Goal: Task Accomplishment & Management: Use online tool/utility

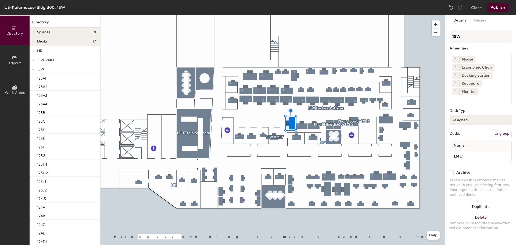
click at [461, 115] on button "Assigned" at bounding box center [481, 120] width 62 height 10
click at [458, 149] on div "Hoteled" at bounding box center [477, 153] width 54 height 8
click at [467, 115] on button "Assigned" at bounding box center [481, 120] width 62 height 10
click at [461, 149] on div "Hoteled" at bounding box center [477, 153] width 54 height 8
click at [301, 15] on div at bounding box center [273, 15] width 345 height 0
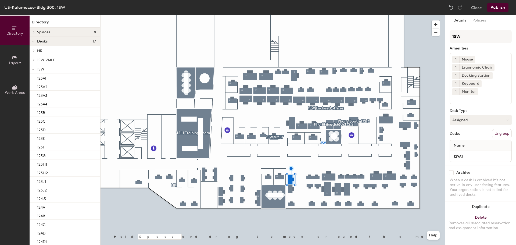
click at [476, 115] on button "Assigned" at bounding box center [481, 120] width 62 height 10
click at [469, 149] on div "Hoteled" at bounding box center [477, 153] width 54 height 8
click at [471, 115] on button "Assigned" at bounding box center [481, 120] width 62 height 10
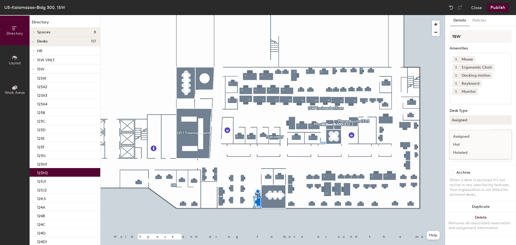
click at [468, 149] on div "Hoteled" at bounding box center [477, 153] width 54 height 8
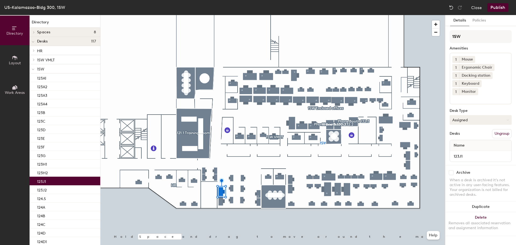
click at [460, 115] on button "Assigned" at bounding box center [481, 120] width 62 height 10
click at [460, 149] on div "Hoteled" at bounding box center [477, 153] width 54 height 8
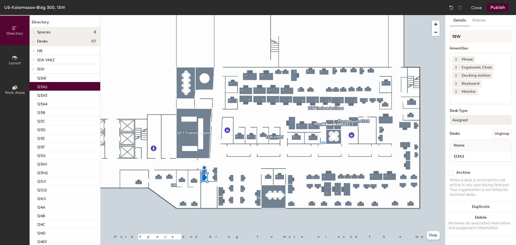
click at [469, 115] on button "Assigned" at bounding box center [481, 120] width 62 height 10
click at [464, 149] on div "Hoteled" at bounding box center [477, 153] width 54 height 8
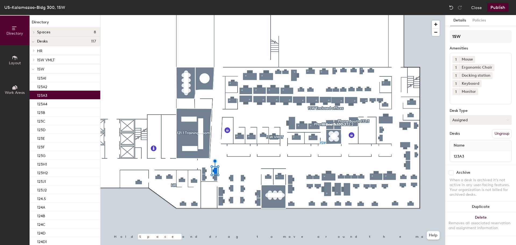
click at [468, 115] on button "Assigned" at bounding box center [481, 120] width 62 height 10
click at [464, 149] on div "Hoteled" at bounding box center [477, 153] width 54 height 8
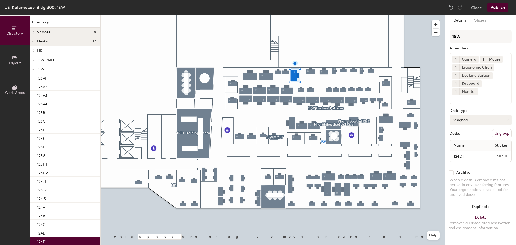
click at [476, 115] on button "Assigned" at bounding box center [481, 120] width 62 height 10
click at [467, 149] on div "Hoteled" at bounding box center [477, 153] width 54 height 8
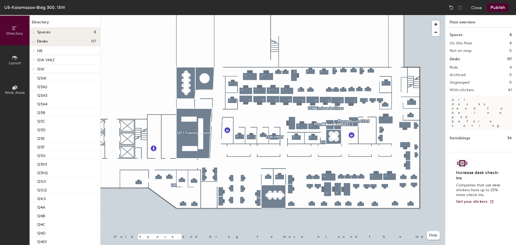
click at [495, 7] on button "Publish" at bounding box center [497, 7] width 21 height 9
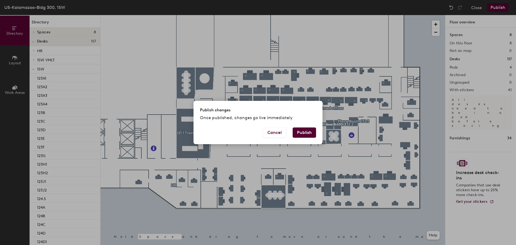
click at [303, 133] on button "Publish" at bounding box center [304, 132] width 23 height 10
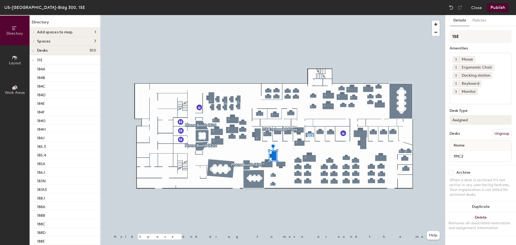
click at [476, 115] on button "Assigned" at bounding box center [481, 120] width 62 height 10
click at [463, 149] on div "Hoteled" at bounding box center [477, 153] width 54 height 8
click at [460, 115] on button "Assigned" at bounding box center [481, 120] width 62 height 10
click at [461, 149] on div "Hoteled" at bounding box center [477, 153] width 54 height 8
click at [325, 15] on div at bounding box center [273, 15] width 345 height 0
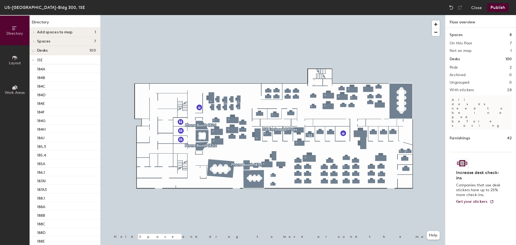
click at [500, 8] on button "Publish" at bounding box center [497, 7] width 21 height 9
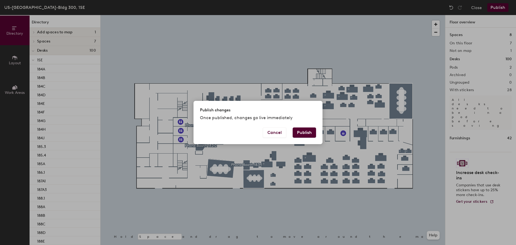
click at [301, 131] on button "Publish" at bounding box center [304, 132] width 23 height 10
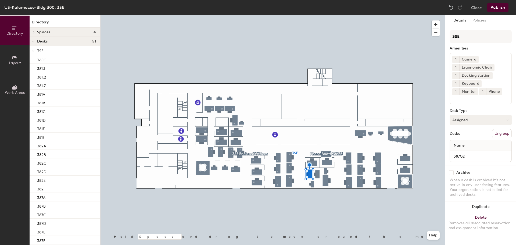
click at [464, 118] on button "Assigned" at bounding box center [481, 120] width 62 height 10
click at [462, 151] on div "Hoteled" at bounding box center [477, 153] width 54 height 8
click at [462, 120] on button "Assigned" at bounding box center [481, 120] width 62 height 10
click at [458, 153] on div "Hoteled" at bounding box center [477, 153] width 54 height 8
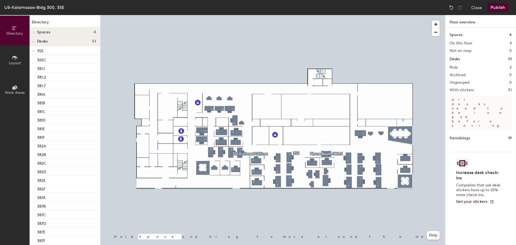
click at [500, 8] on button "Publish" at bounding box center [497, 7] width 21 height 9
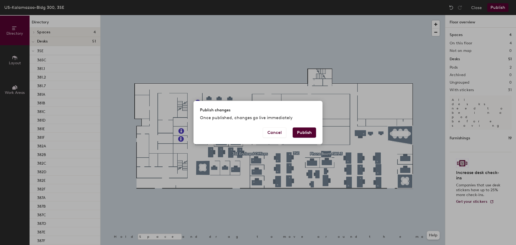
click at [299, 134] on button "Publish" at bounding box center [304, 132] width 23 height 10
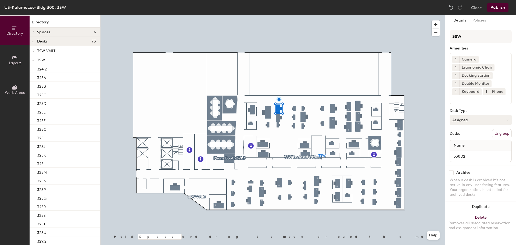
click at [468, 125] on button "Assigned" at bounding box center [481, 120] width 62 height 10
click at [464, 157] on div "Hoteled" at bounding box center [477, 153] width 54 height 8
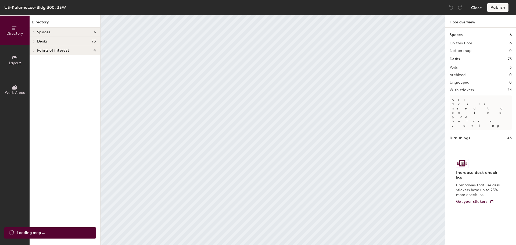
click at [477, 8] on button "Close" at bounding box center [476, 7] width 11 height 9
